Goal: Task Accomplishment & Management: Use online tool/utility

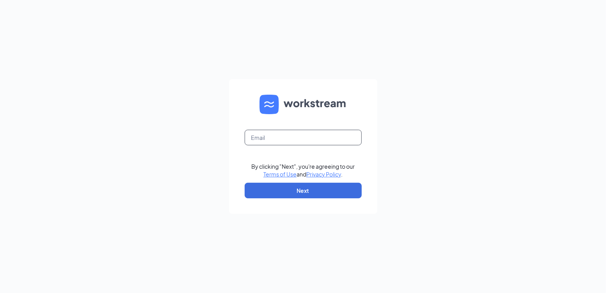
click at [283, 141] on input "text" at bounding box center [303, 138] width 117 height 16
type input "[PERSON_NAME][EMAIL_ADDRESS][DOMAIN_NAME]"
click at [330, 195] on button "Next" at bounding box center [303, 191] width 117 height 16
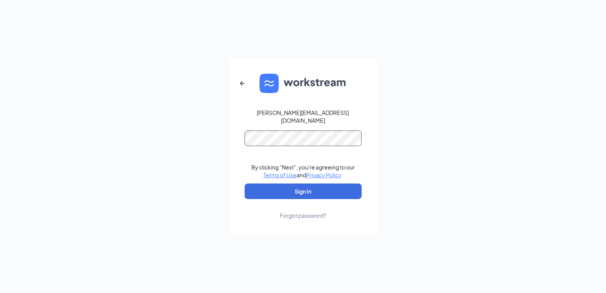
click at [245, 184] on button "Sign In" at bounding box center [303, 192] width 117 height 16
click at [263, 184] on button "Sign In" at bounding box center [303, 192] width 117 height 16
click at [245, 184] on button "Sign In" at bounding box center [303, 192] width 117 height 16
click at [296, 184] on button "Sign In" at bounding box center [303, 192] width 117 height 16
click at [329, 184] on button "Sign In" at bounding box center [303, 192] width 117 height 16
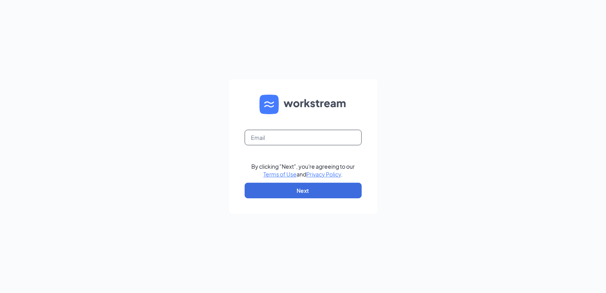
click at [304, 131] on input "text" at bounding box center [303, 138] width 117 height 16
type input "[PERSON_NAME][EMAIL_ADDRESS][DOMAIN_NAME]"
click at [273, 190] on button "Next" at bounding box center [303, 191] width 117 height 16
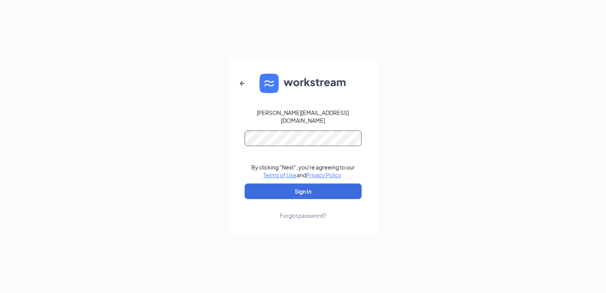
click at [245, 184] on button "Sign In" at bounding box center [303, 192] width 117 height 16
click at [264, 188] on button "Sign In" at bounding box center [303, 192] width 117 height 16
click at [453, 166] on div "gurpreet@fullergroup.ca By clicking "Next", you're agreeing to our Terms of Use…" at bounding box center [303, 146] width 606 height 293
click at [300, 190] on button "Sign In" at bounding box center [303, 192] width 117 height 16
click at [245, 184] on button "Sign In" at bounding box center [303, 192] width 117 height 16
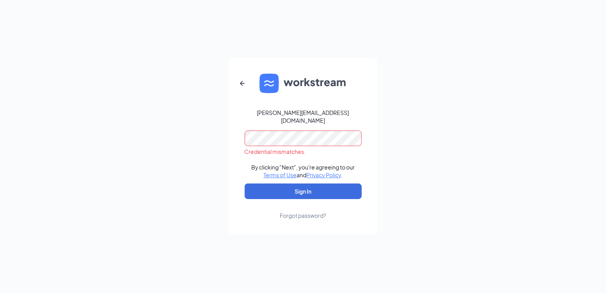
click at [399, 123] on div "gurpreet@fullergroup.ca Credential mismatches. By clicking "Next", you're agree…" at bounding box center [303, 146] width 606 height 293
click at [300, 213] on div "Forgot password?" at bounding box center [303, 216] width 46 height 8
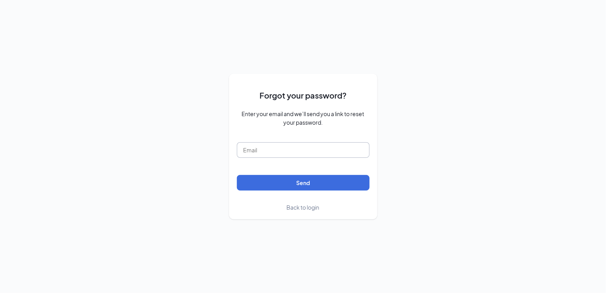
click at [283, 151] on input "text" at bounding box center [303, 150] width 133 height 16
type input "[PERSON_NAME][EMAIL_ADDRESS][DOMAIN_NAME]"
click at [237, 175] on button "Send" at bounding box center [303, 183] width 133 height 16
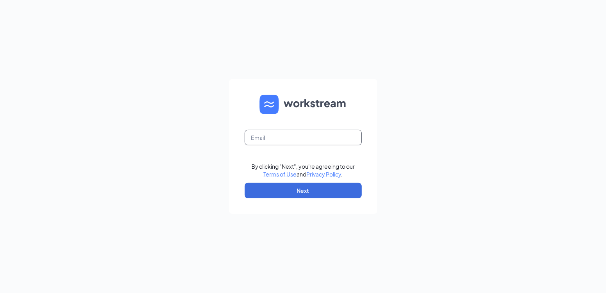
click at [303, 136] on input "text" at bounding box center [303, 138] width 117 height 16
type input "[PERSON_NAME][EMAIL_ADDRESS][DOMAIN_NAME]"
drag, startPoint x: 496, startPoint y: 103, endPoint x: 451, endPoint y: 127, distance: 51.6
click at [496, 103] on div "gurpreet@fullergroup.ca By clicking "Next", you're agreeing to our Terms of Use…" at bounding box center [303, 146] width 606 height 293
click at [311, 186] on button "Next" at bounding box center [303, 191] width 117 height 16
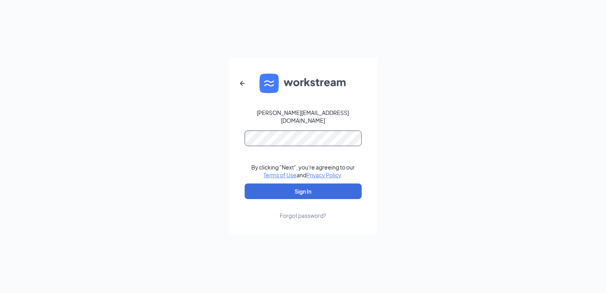
click at [245, 184] on button "Sign In" at bounding box center [303, 192] width 117 height 16
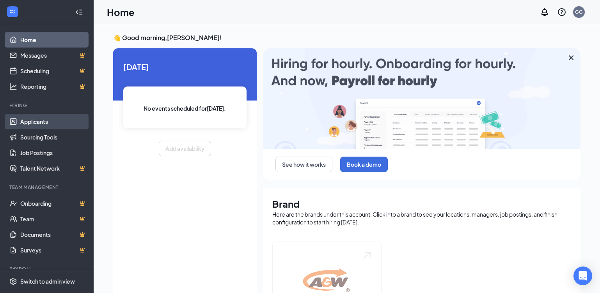
click at [34, 121] on link "Applicants" at bounding box center [53, 122] width 67 height 16
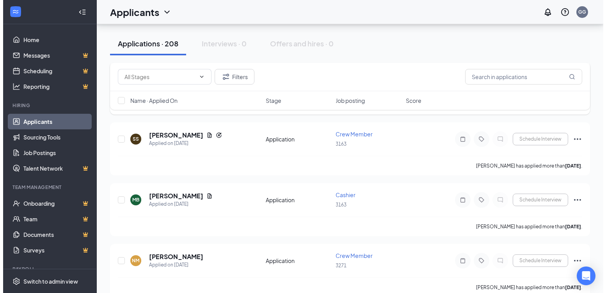
scroll to position [702, 0]
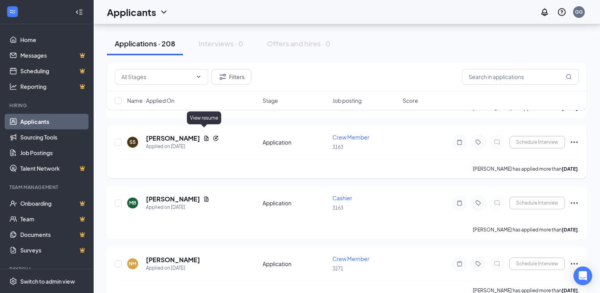
click at [204, 136] on icon "Document" at bounding box center [206, 138] width 4 height 5
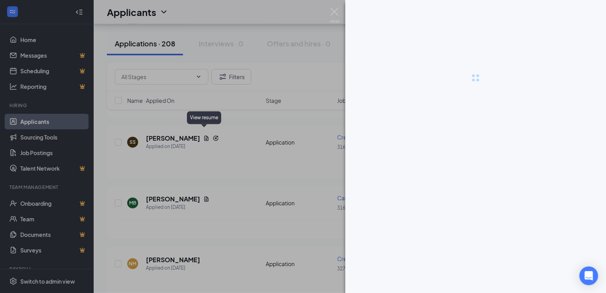
click at [206, 114] on div "View resume" at bounding box center [204, 118] width 34 height 13
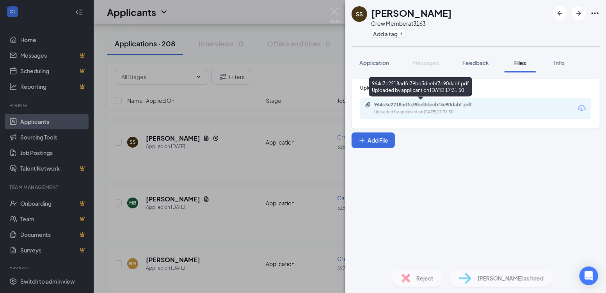
click at [411, 105] on div "964c3e2218adfc39bd3deebf3e90dabf.pdf" at bounding box center [428, 105] width 109 height 6
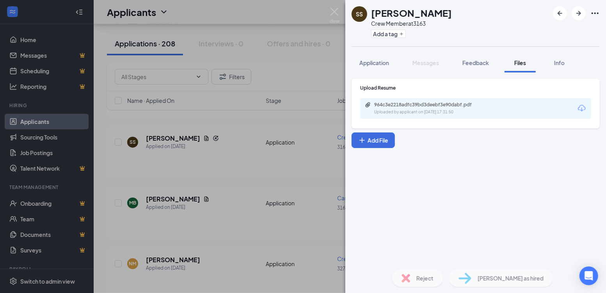
click at [242, 47] on div "SS [PERSON_NAME] Crew Member at 3163 Add a tag Application Messages Feedback Fi…" at bounding box center [303, 146] width 606 height 293
click at [299, 62] on div "Applications · 208 Interviews · 0 Offers and hires · 0" at bounding box center [350, 43] width 486 height 39
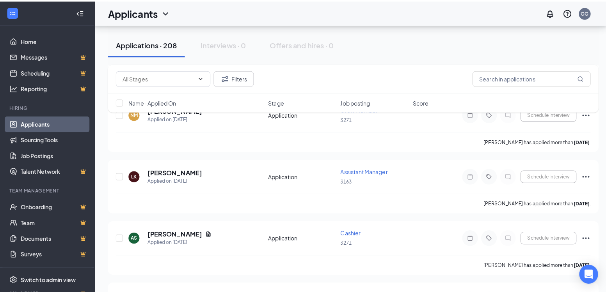
scroll to position [858, 0]
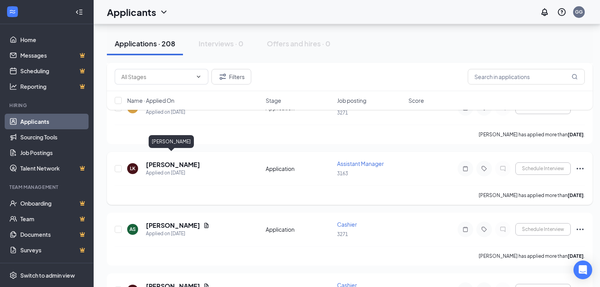
click at [177, 161] on h5 "[PERSON_NAME]" at bounding box center [173, 165] width 54 height 9
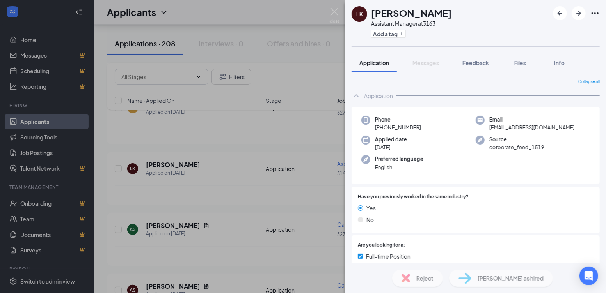
click at [211, 150] on div "LK [PERSON_NAME] Assistant Manager at 3163 Add a tag Application Messages Feedb…" at bounding box center [303, 146] width 606 height 293
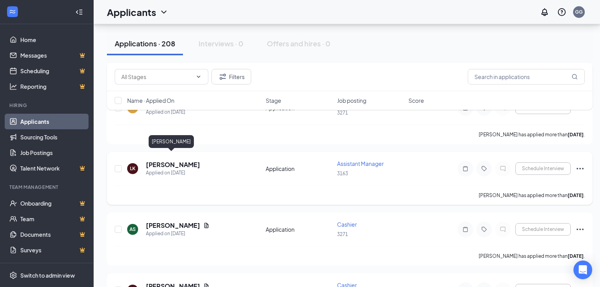
click at [177, 161] on h5 "[PERSON_NAME]" at bounding box center [173, 165] width 54 height 9
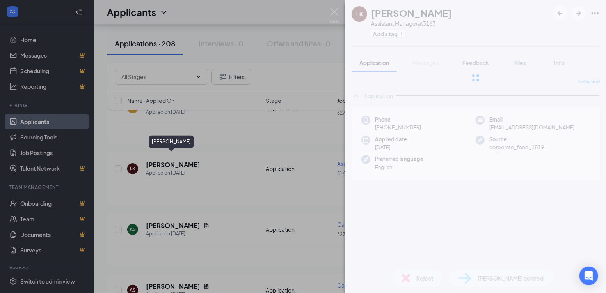
click at [167, 157] on div "LK [PERSON_NAME] Assistant Manager at 3163 Add a tag Application Messages Feedb…" at bounding box center [303, 146] width 606 height 293
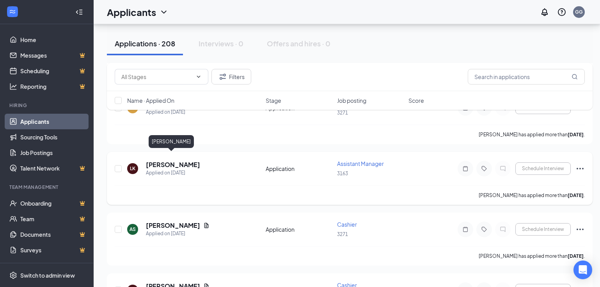
click at [162, 161] on h5 "[PERSON_NAME]" at bounding box center [173, 165] width 54 height 9
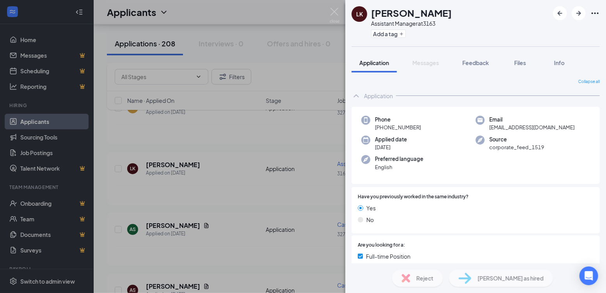
click at [267, 73] on div "LK [PERSON_NAME] Assistant Manager at 3163 Add a tag Application Messages Feedb…" at bounding box center [303, 146] width 606 height 293
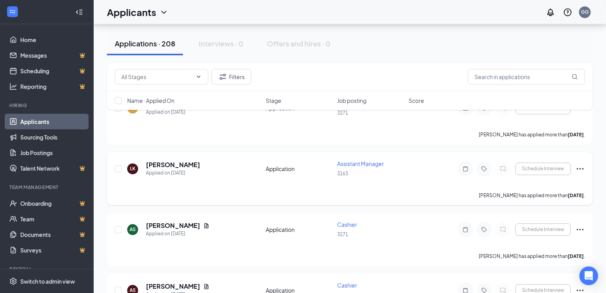
click at [268, 160] on div "LK [PERSON_NAME] Applied on [DATE] Application Assistant Manager 3163 Schedule …" at bounding box center [350, 173] width 470 height 26
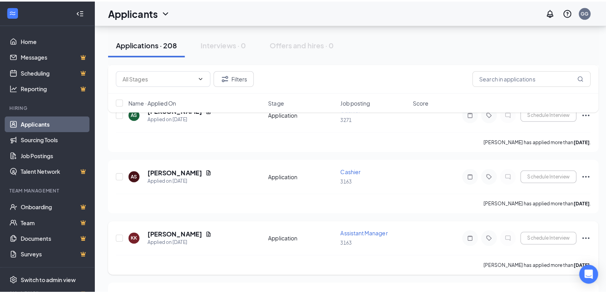
scroll to position [1053, 0]
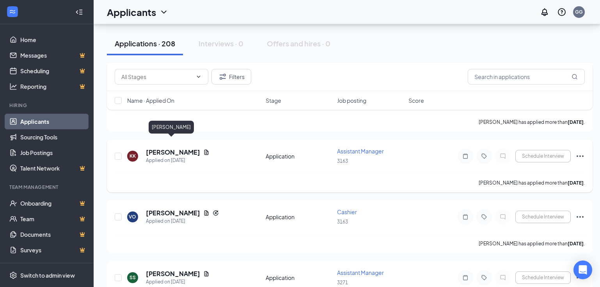
click at [177, 148] on h5 "[PERSON_NAME]" at bounding box center [173, 152] width 54 height 9
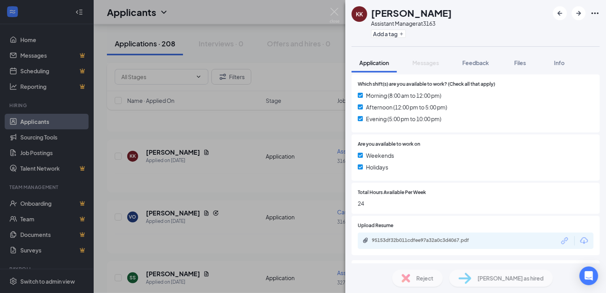
scroll to position [234, 0]
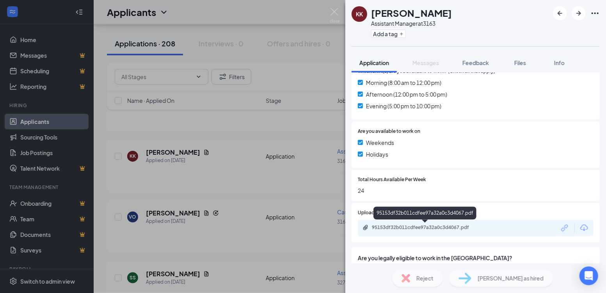
click at [396, 229] on div "95153df32b011cdfee97a32a0c3d4067.pdf" at bounding box center [426, 228] width 109 height 6
click at [423, 226] on div "95153df32b011cdfee97a32a0c3d4067.pdf" at bounding box center [426, 228] width 109 height 6
click at [317, 42] on div "[PERSON_NAME] Assistant Manager at 3163 Add a tag Application Messages Feedback…" at bounding box center [303, 146] width 606 height 293
click at [322, 88] on div "[PERSON_NAME] Assistant Manager at 3163 Add a tag Application Messages Feedback…" at bounding box center [303, 146] width 606 height 293
click at [218, 146] on div "[PERSON_NAME] Assistant Manager at 3163 Add a tag Application Messages Feedback…" at bounding box center [303, 146] width 606 height 293
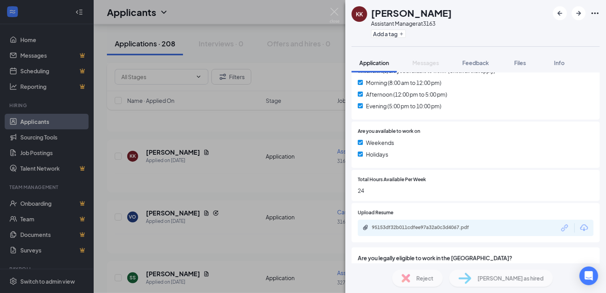
click at [285, 102] on div "[PERSON_NAME] Assistant Manager at 3163 Add a tag Application Messages Feedback…" at bounding box center [303, 146] width 606 height 293
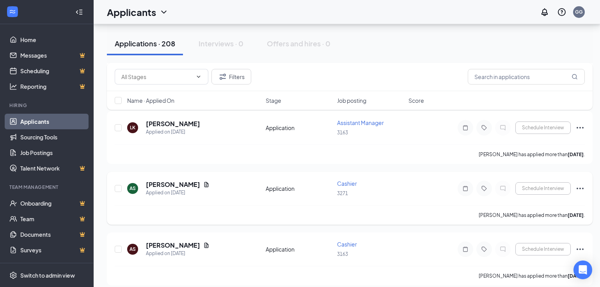
scroll to position [897, 0]
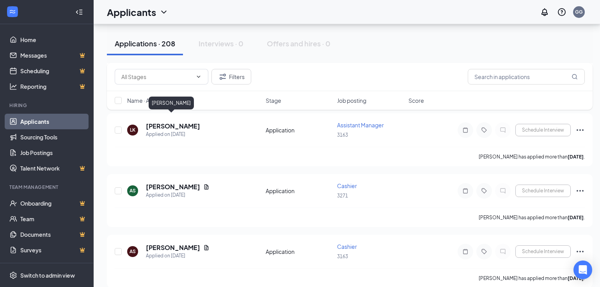
click at [184, 122] on h5 "[PERSON_NAME]" at bounding box center [173, 126] width 54 height 9
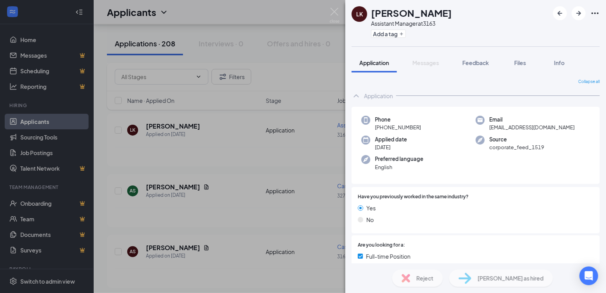
click at [168, 117] on div "LK [PERSON_NAME] Assistant Manager at 3163 Add a tag Application Messages Feedb…" at bounding box center [303, 146] width 606 height 293
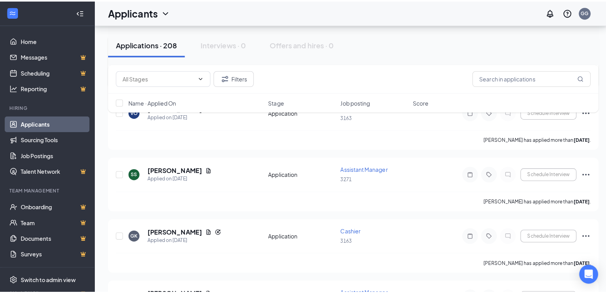
scroll to position [1170, 0]
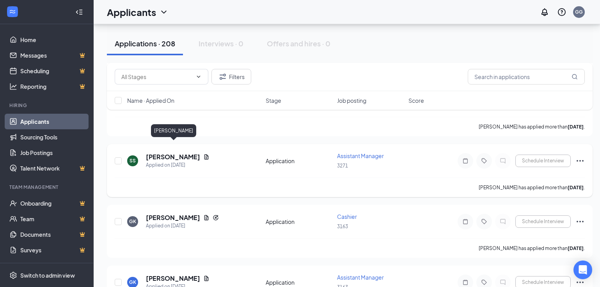
click at [179, 153] on h5 "[PERSON_NAME]" at bounding box center [173, 157] width 54 height 9
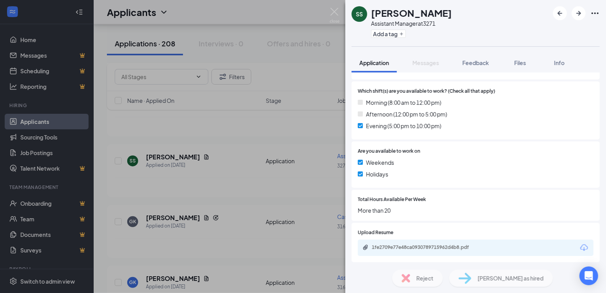
scroll to position [267, 0]
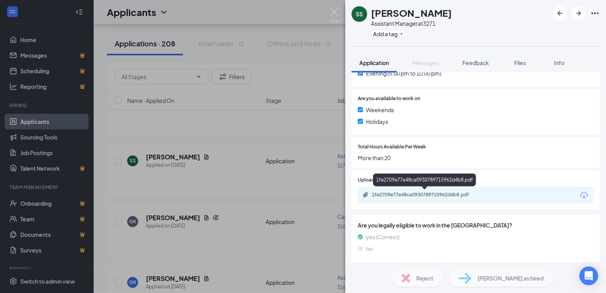
click at [386, 193] on div "1fe2709e77e48ca0930789715962d4b8.pdf" at bounding box center [426, 195] width 109 height 6
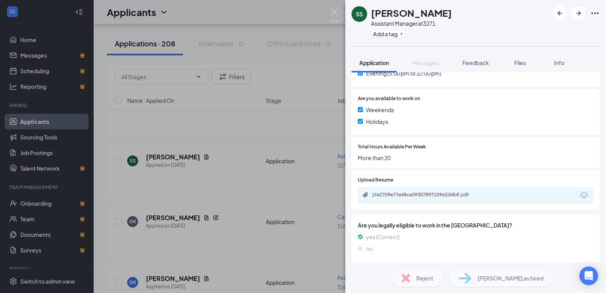
click at [246, 168] on div "SS [PERSON_NAME] Assistant Manager at 3271 Add a tag Application Messages Feedb…" at bounding box center [303, 146] width 606 height 293
click at [232, 178] on div "SS [PERSON_NAME] Assistant Manager at 3271 Add a tag Application Messages Feedb…" at bounding box center [303, 146] width 606 height 293
click at [254, 173] on div "SS [PERSON_NAME] Assistant Manager at 3271 Add a tag Application Messages Feedb…" at bounding box center [303, 146] width 606 height 293
click at [174, 205] on div "SS [PERSON_NAME] Assistant Manager at 3271 Add a tag Application Messages Feedb…" at bounding box center [303, 146] width 606 height 293
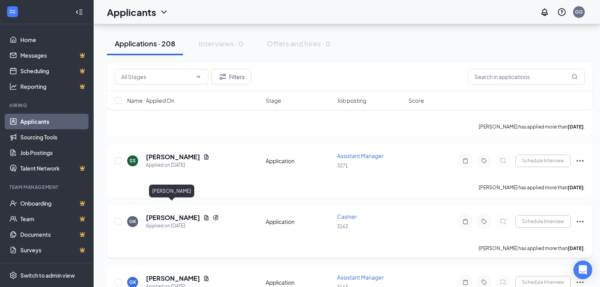
click at [181, 214] on h5 "[PERSON_NAME]" at bounding box center [173, 218] width 54 height 9
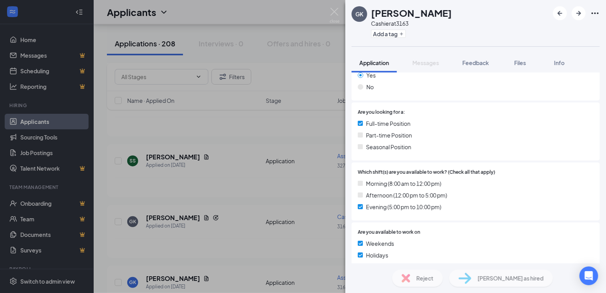
scroll to position [156, 0]
click at [258, 124] on div "GK [PERSON_NAME] Cashier at 3163 Add a tag Application Messages Feedback Files …" at bounding box center [303, 146] width 606 height 293
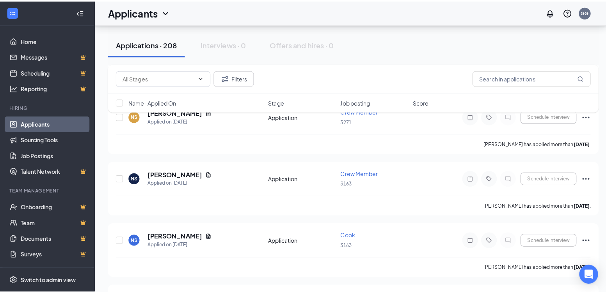
scroll to position [1716, 0]
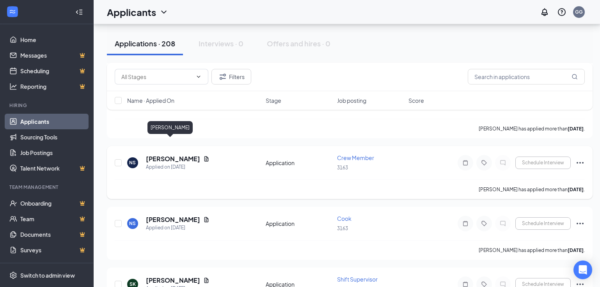
click at [165, 155] on h5 "[PERSON_NAME]" at bounding box center [173, 159] width 54 height 9
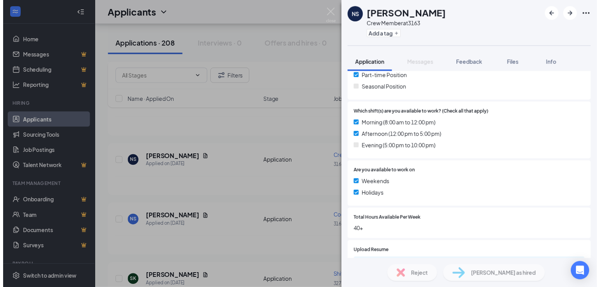
scroll to position [234, 0]
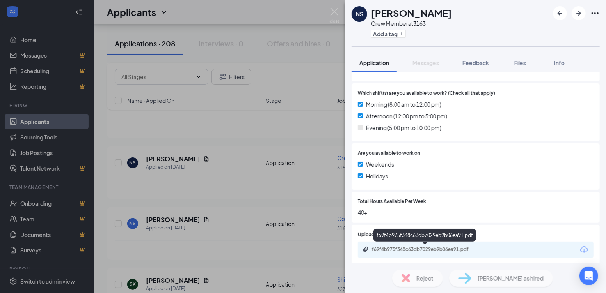
click at [396, 246] on div "f69f4b975f348c63db7029eb9b06ea91.pdf" at bounding box center [426, 249] width 109 height 6
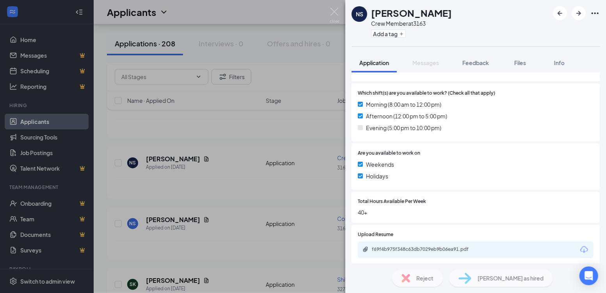
click at [250, 198] on div "NS [PERSON_NAME] Crew Member at 3163 Add a tag Application Messages Feedback Fi…" at bounding box center [303, 146] width 606 height 293
click at [234, 172] on div "NS [PERSON_NAME] Crew Member at 3163 Add a tag Application Messages Feedback Fi…" at bounding box center [303, 146] width 606 height 293
click at [234, 158] on div "NS [PERSON_NAME] Crew Member at 3163 Add a tag Application Messages Feedback Fi…" at bounding box center [303, 146] width 606 height 293
click at [211, 139] on div "NS [PERSON_NAME] Crew Member at 3163 Add a tag Application Messages Feedback Fi…" at bounding box center [303, 146] width 606 height 293
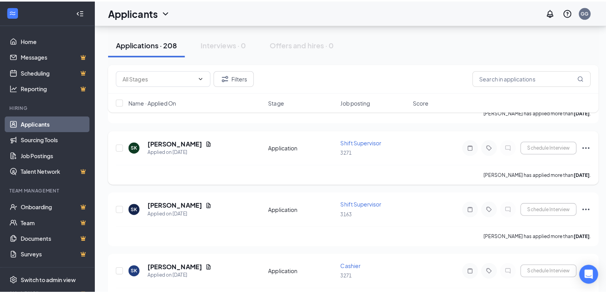
scroll to position [1833, 0]
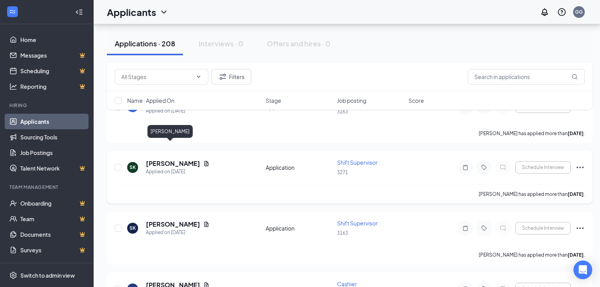
click at [165, 160] on h5 "[PERSON_NAME]" at bounding box center [173, 164] width 54 height 9
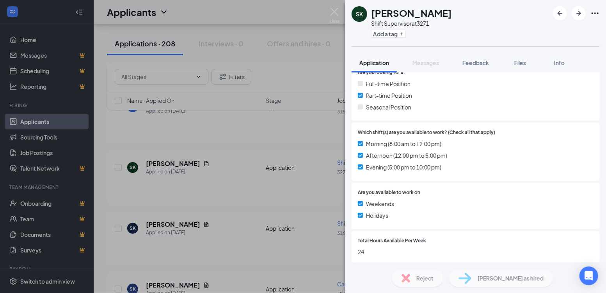
scroll to position [273, 0]
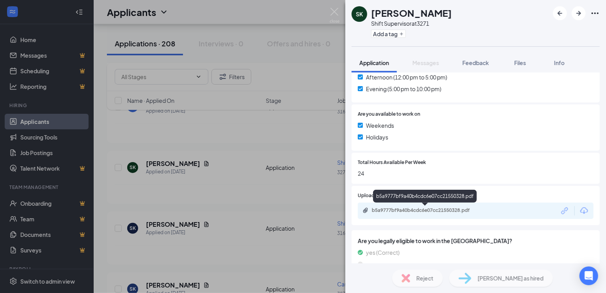
click at [395, 208] on div "b5a9777bf9a40b4cdc6e07cc21550328.pdf" at bounding box center [426, 210] width 109 height 6
click at [290, 71] on div "SK [PERSON_NAME] Shift Supervisor at 3271 Add a tag Application Messages Feedba…" at bounding box center [303, 146] width 606 height 293
click at [293, 81] on div "SK [PERSON_NAME] Shift Supervisor at 3271 Add a tag Application Messages Feedba…" at bounding box center [303, 146] width 606 height 293
click at [302, 85] on div "Filters" at bounding box center [350, 77] width 486 height 28
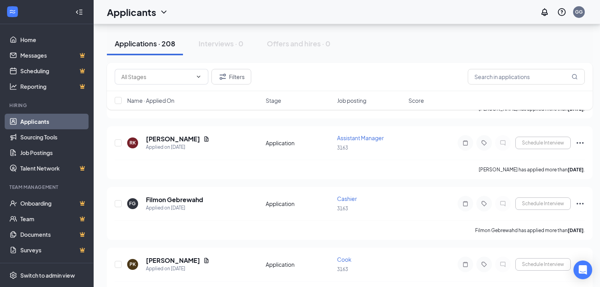
scroll to position [2283, 0]
click at [164, 256] on h5 "[PERSON_NAME]" at bounding box center [173, 260] width 54 height 9
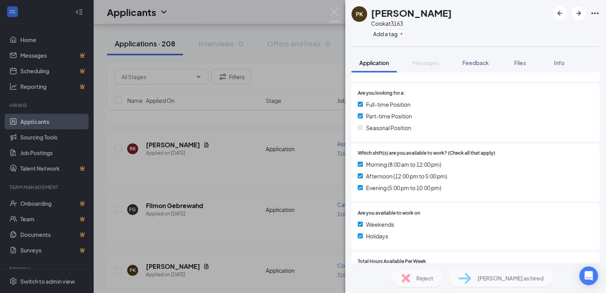
scroll to position [234, 0]
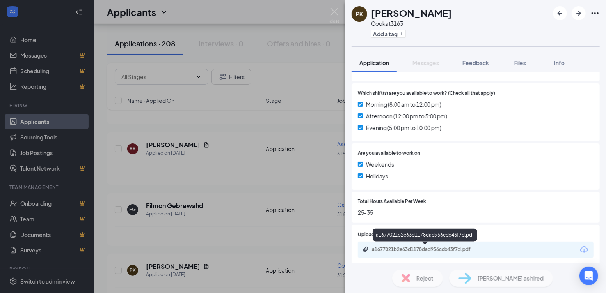
click at [395, 251] on div "a1677021b2e63d1178dad956ccb43f7d.pdf" at bounding box center [426, 249] width 109 height 6
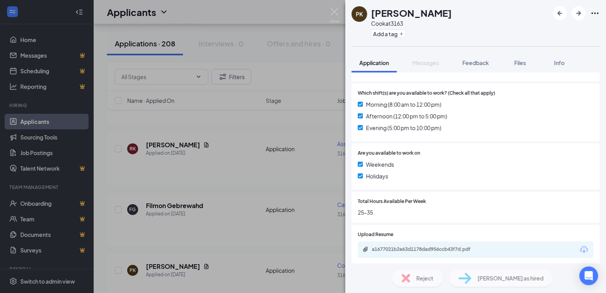
click at [244, 165] on div "PK [PERSON_NAME] at 3163 Add a tag Application Messages Feedback Files Info Thi…" at bounding box center [303, 146] width 606 height 293
